Goal: Find specific page/section: Find specific page/section

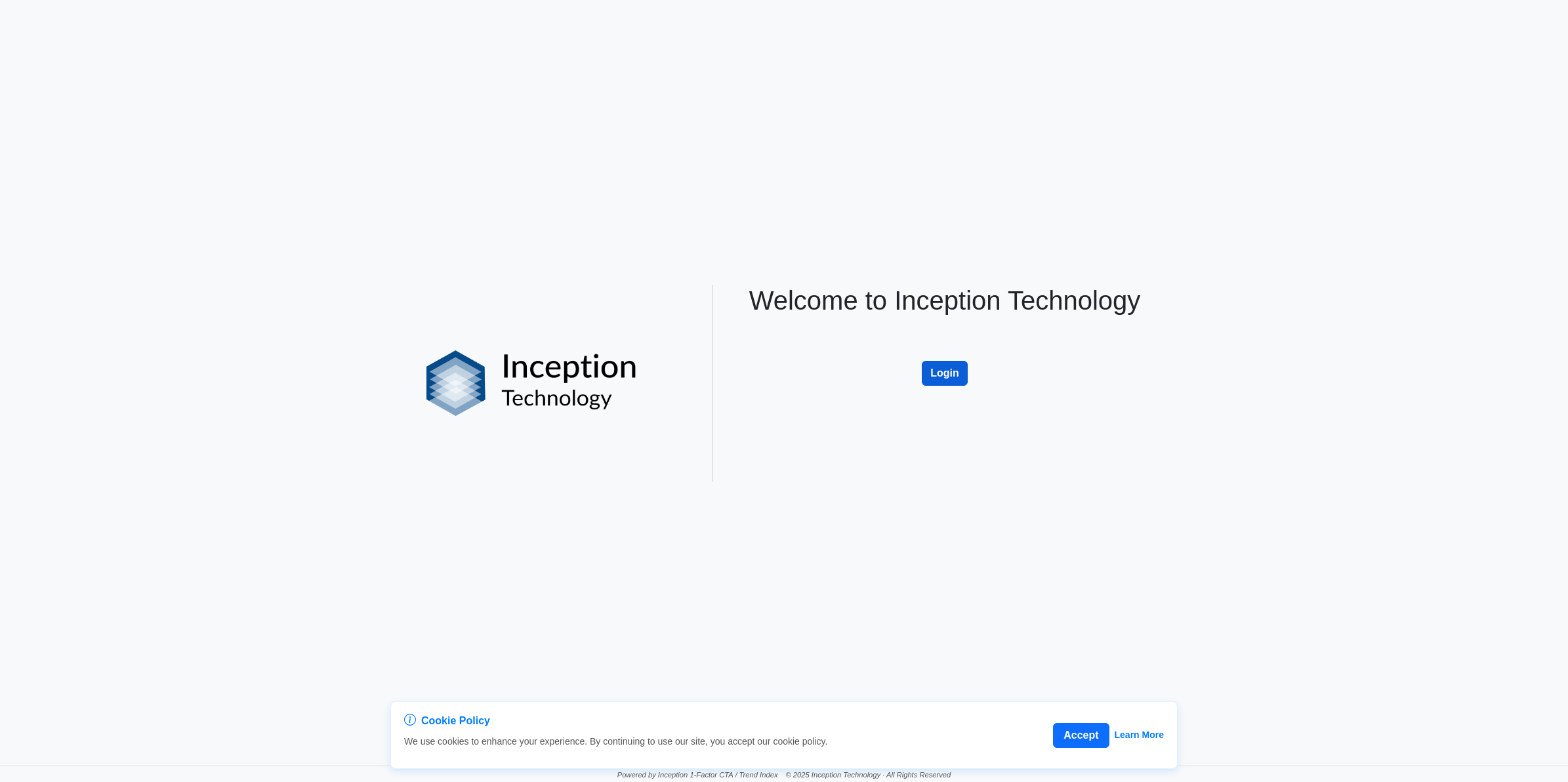
click at [940, 371] on button "Login" at bounding box center [944, 373] width 46 height 25
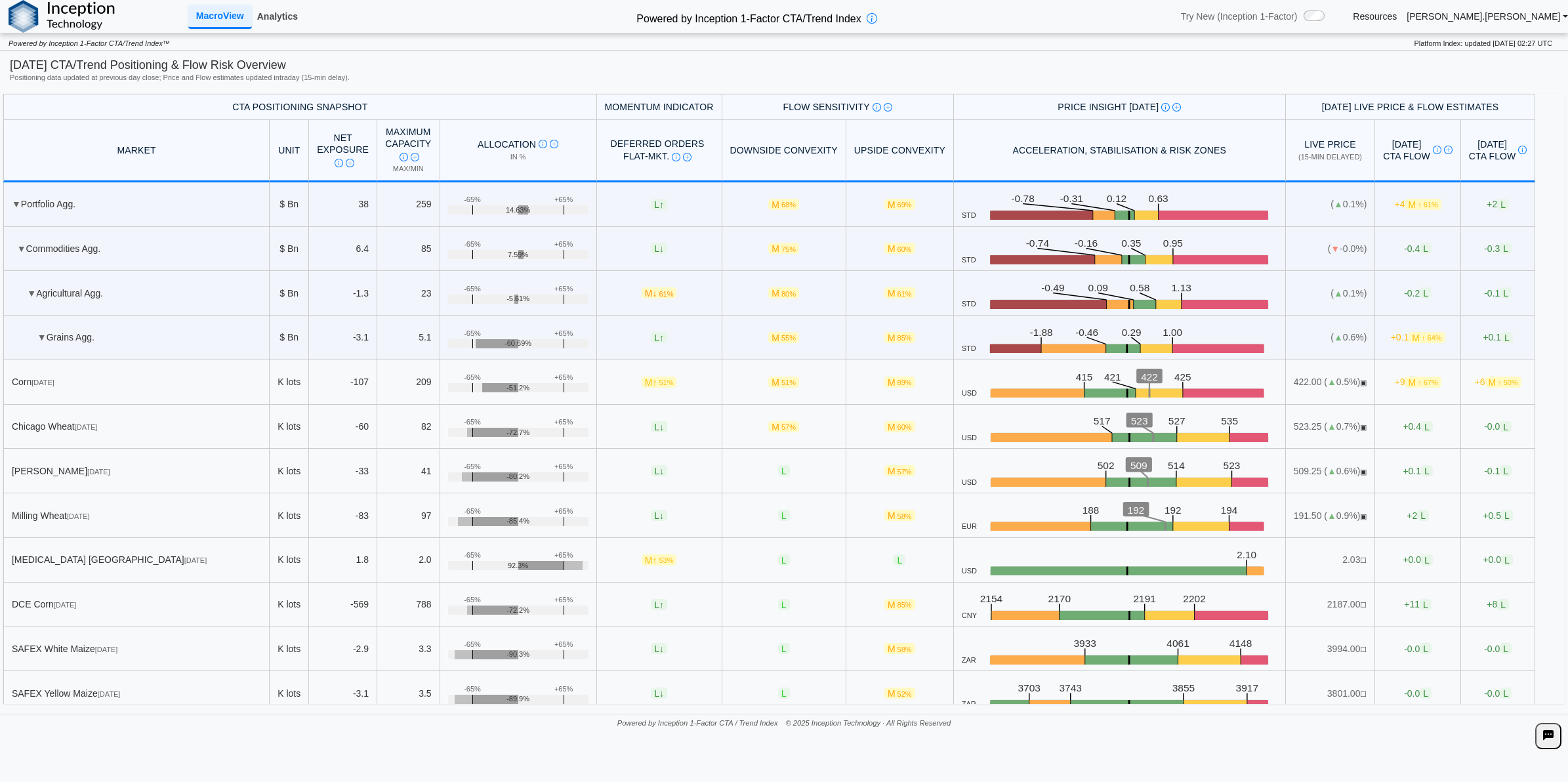
click at [300, 15] on link "Analytics" at bounding box center [277, 16] width 51 height 23
